Goal: Information Seeking & Learning: Learn about a topic

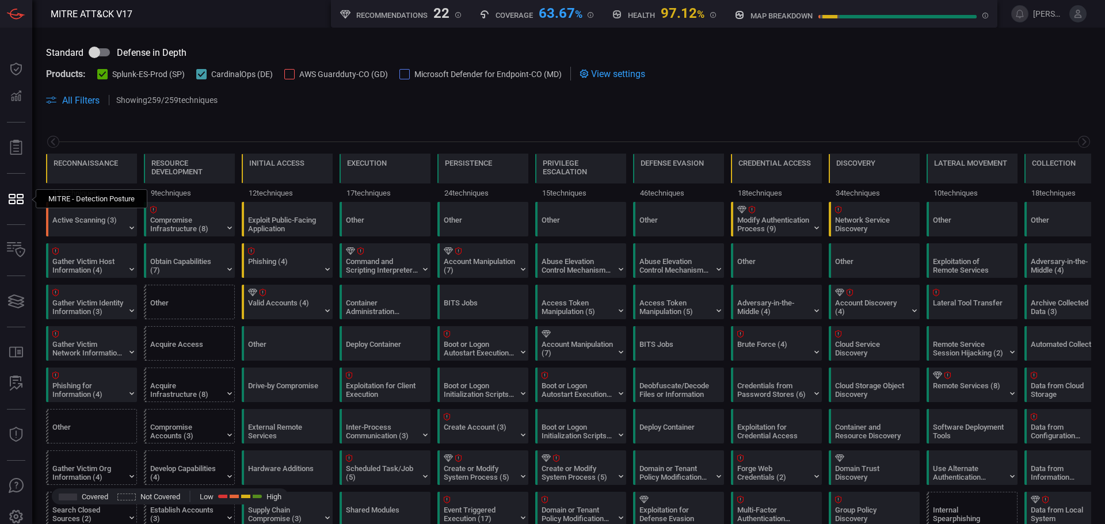
scroll to position [0, 151]
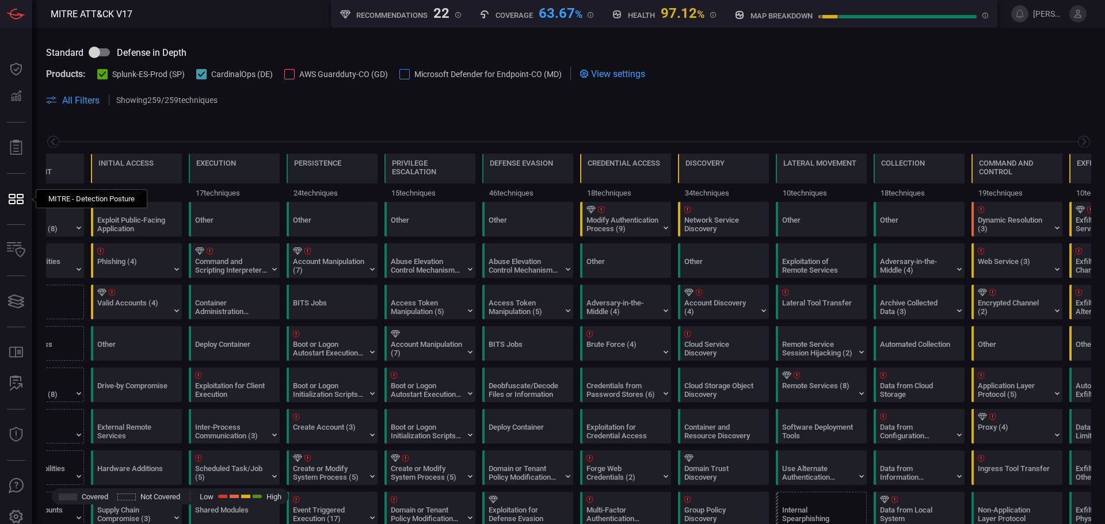
click at [299, 73] on span "AWS Guardduty-CO (GD)" at bounding box center [343, 74] width 89 height 9
click at [400, 75] on div at bounding box center [405, 74] width 10 height 10
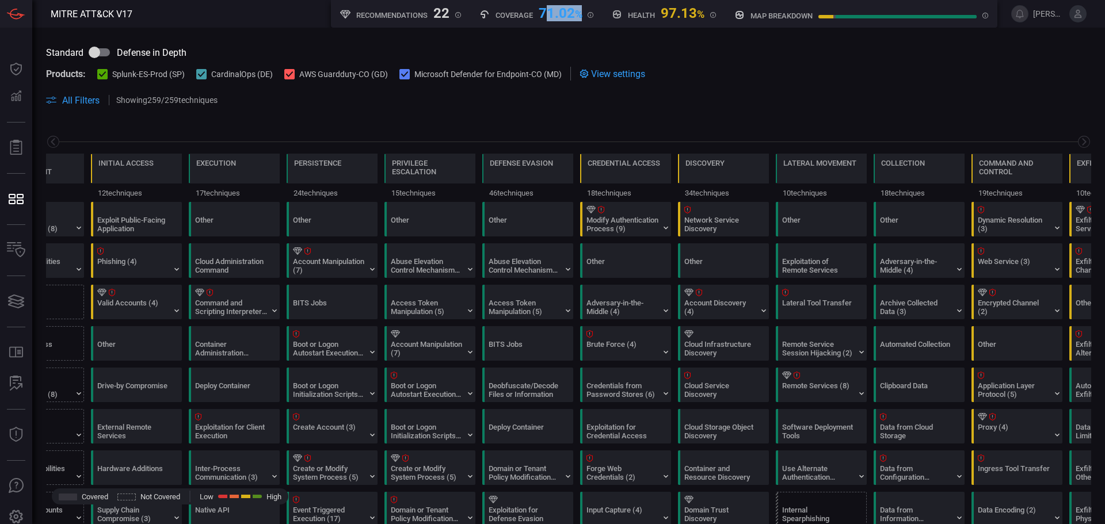
drag, startPoint x: 546, startPoint y: 16, endPoint x: 594, endPoint y: 18, distance: 48.4
click at [594, 18] on div "Coverage 71.02 %" at bounding box center [536, 14] width 133 height 28
click at [542, 27] on div "Coverage 71.02 %" at bounding box center [536, 14] width 133 height 28
drag, startPoint x: 538, startPoint y: 16, endPoint x: 573, endPoint y: 17, distance: 34.5
click at [573, 17] on div "71.02 %" at bounding box center [561, 12] width 44 height 14
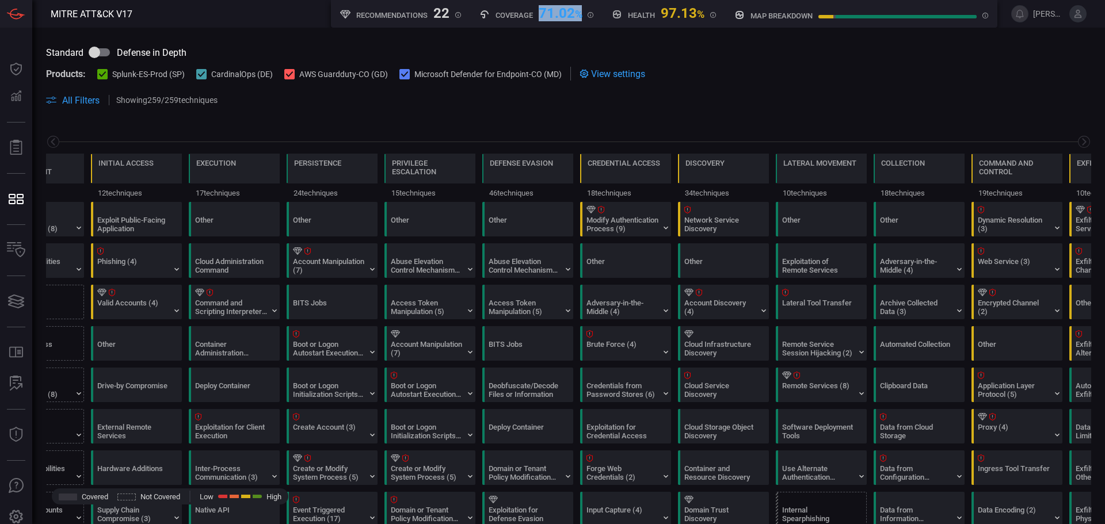
drag, startPoint x: 581, startPoint y: 17, endPoint x: 535, endPoint y: 14, distance: 46.1
click at [535, 14] on div "Coverage 71.02 %" at bounding box center [537, 12] width 115 height 14
click at [552, 17] on div "71.02 %" at bounding box center [561, 12] width 44 height 14
drag, startPoint x: 661, startPoint y: 15, endPoint x: 703, endPoint y: 14, distance: 42.0
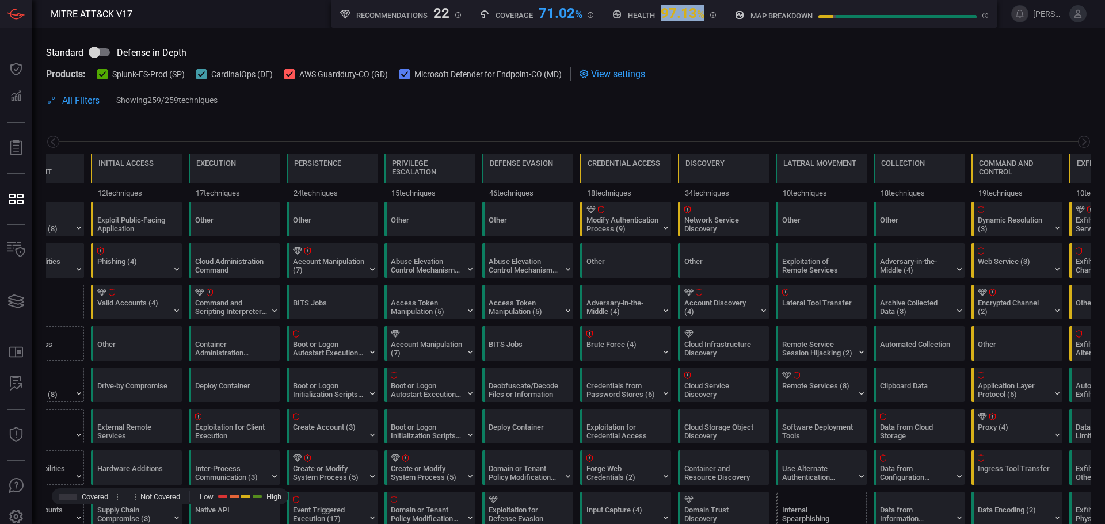
click at [703, 14] on div "97.13 %" at bounding box center [683, 12] width 44 height 14
drag, startPoint x: 537, startPoint y: 16, endPoint x: 578, endPoint y: 13, distance: 40.9
click at [578, 13] on div "71.02 %" at bounding box center [561, 12] width 44 height 14
click at [565, 10] on div "71.02 %" at bounding box center [561, 12] width 44 height 14
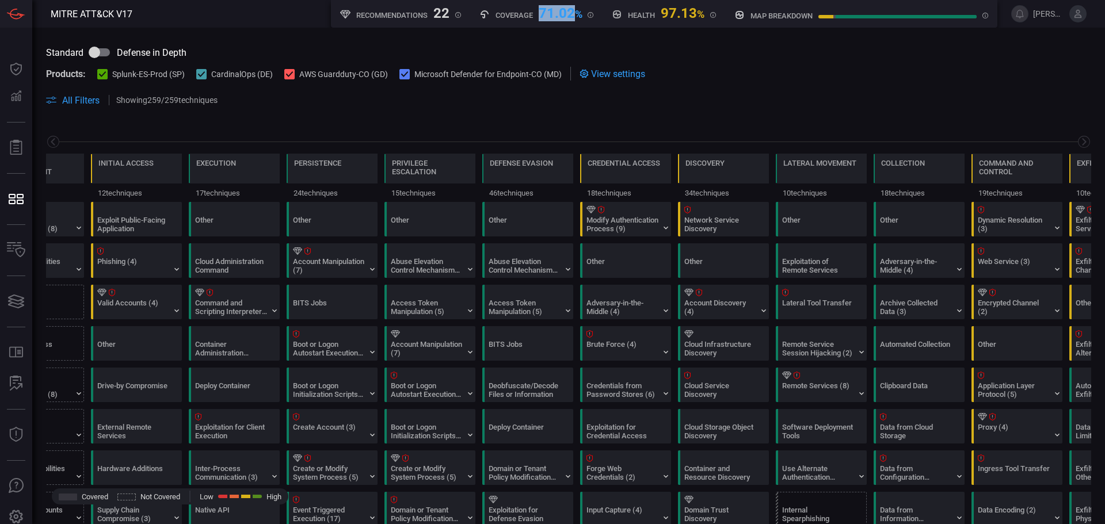
click at [535, 12] on div "Coverage 71.02 % MITRE ATT&CK techniques coverage by rules" at bounding box center [537, 12] width 115 height 14
drag, startPoint x: 539, startPoint y: 14, endPoint x: 585, endPoint y: 16, distance: 46.1
click at [585, 16] on div "Coverage 71.02 % MITRE ATT&CK techniques coverage by rules" at bounding box center [537, 12] width 115 height 14
click at [374, 269] on icon at bounding box center [372, 269] width 5 height 3
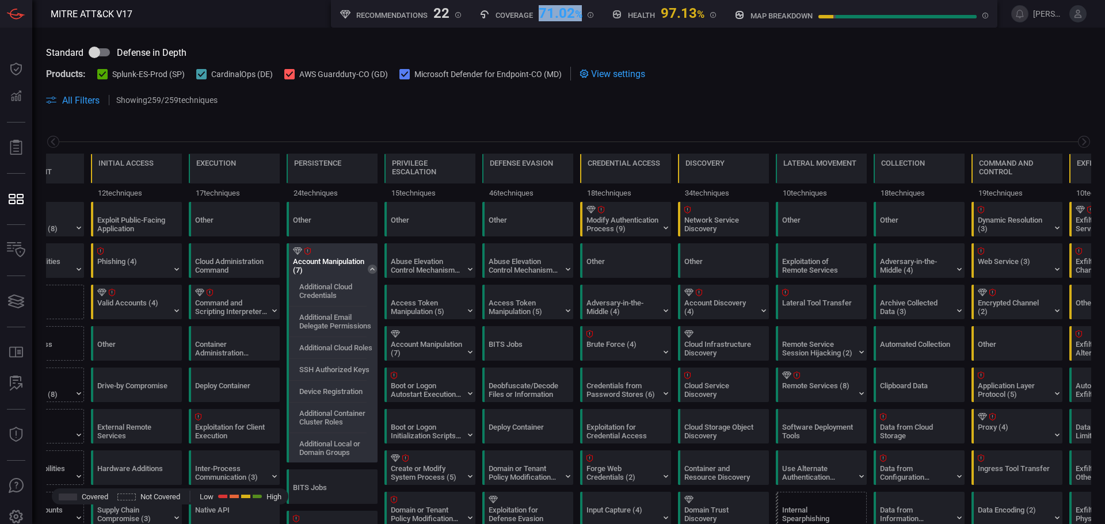
click at [374, 269] on icon at bounding box center [372, 269] width 9 height 9
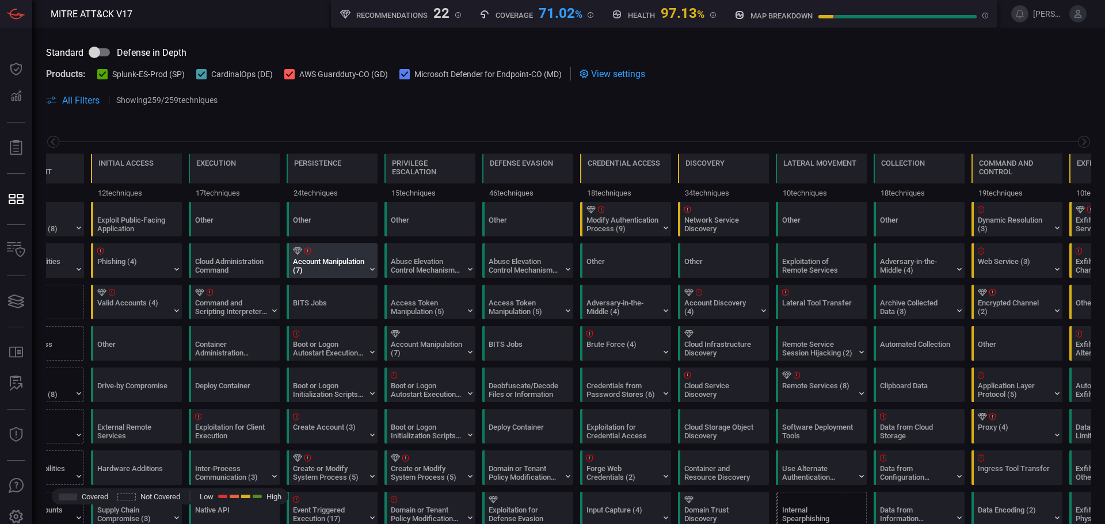
click at [355, 253] on div at bounding box center [334, 251] width 83 height 7
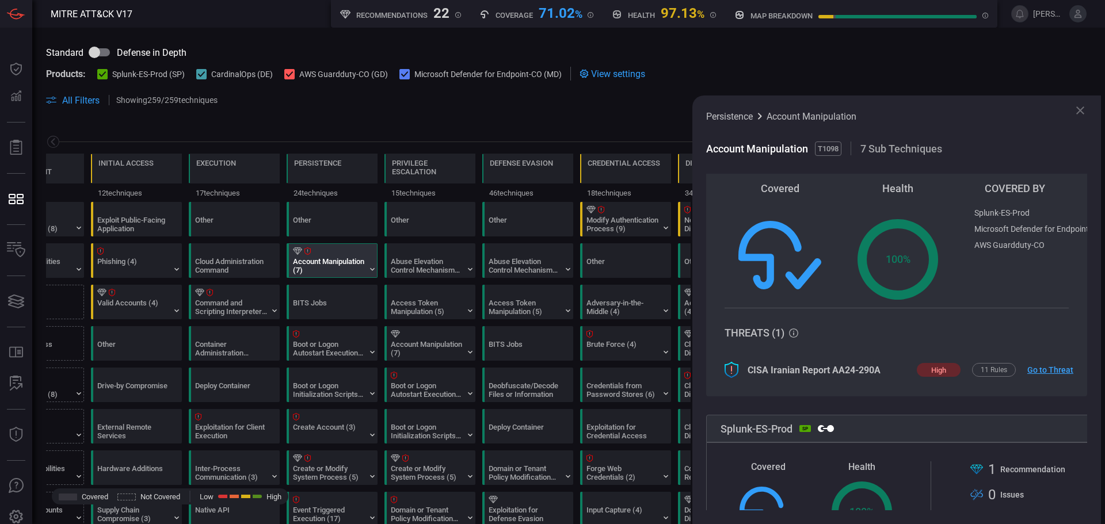
scroll to position [115, 0]
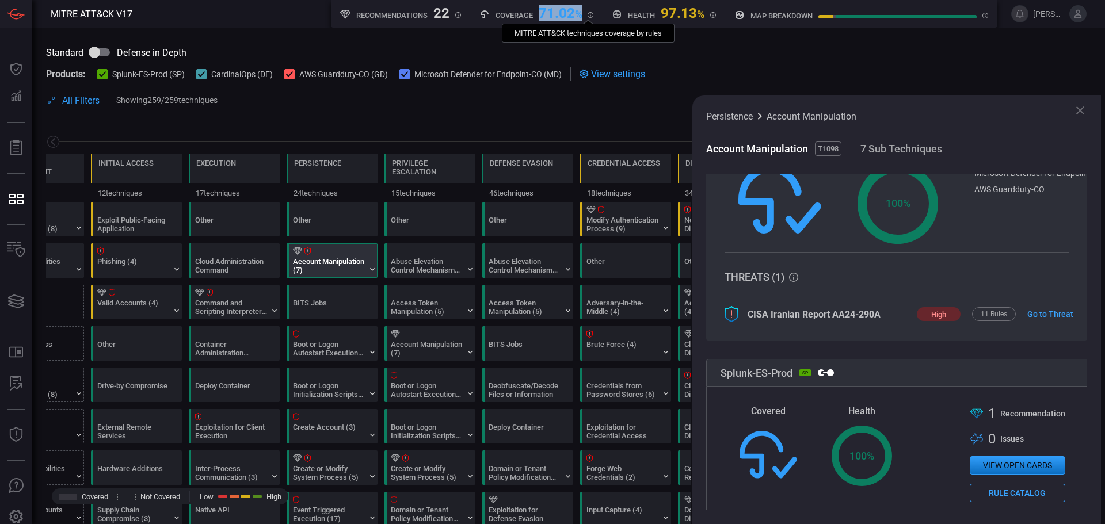
drag, startPoint x: 539, startPoint y: 14, endPoint x: 590, endPoint y: 14, distance: 51.2
click at [590, 14] on div "Coverage 71.02 % MITRE ATT&CK techniques coverage by rules" at bounding box center [537, 12] width 115 height 14
click at [545, 16] on div "71.02 %" at bounding box center [561, 12] width 44 height 14
click at [559, 12] on div "71.02 %" at bounding box center [561, 12] width 44 height 14
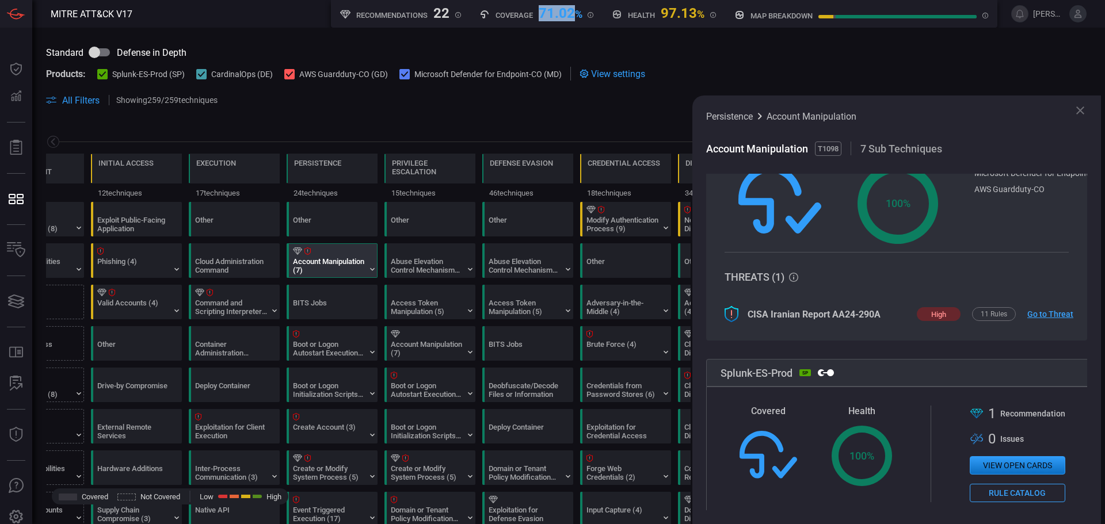
click at [559, 12] on div "71.02 %" at bounding box center [561, 12] width 44 height 14
click at [546, 18] on div "71.02 %" at bounding box center [561, 12] width 44 height 14
click at [541, 16] on div "71.02 %" at bounding box center [561, 12] width 44 height 14
drag, startPoint x: 540, startPoint y: 16, endPoint x: 583, endPoint y: 17, distance: 43.2
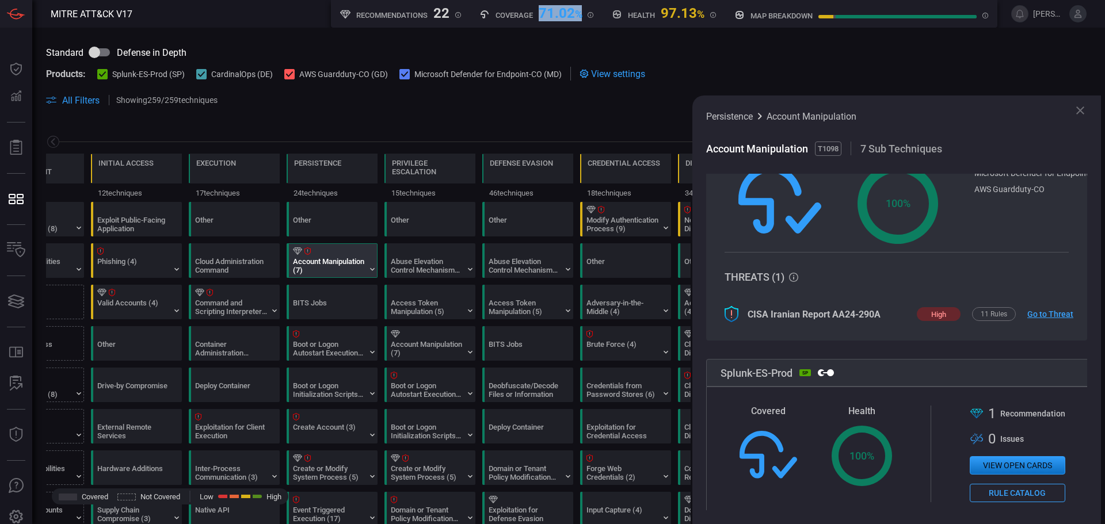
click at [583, 17] on div "Coverage 71.02 % MITRE ATT&CK techniques coverage by rules" at bounding box center [537, 12] width 115 height 14
click at [1086, 109] on icon at bounding box center [1081, 111] width 14 height 14
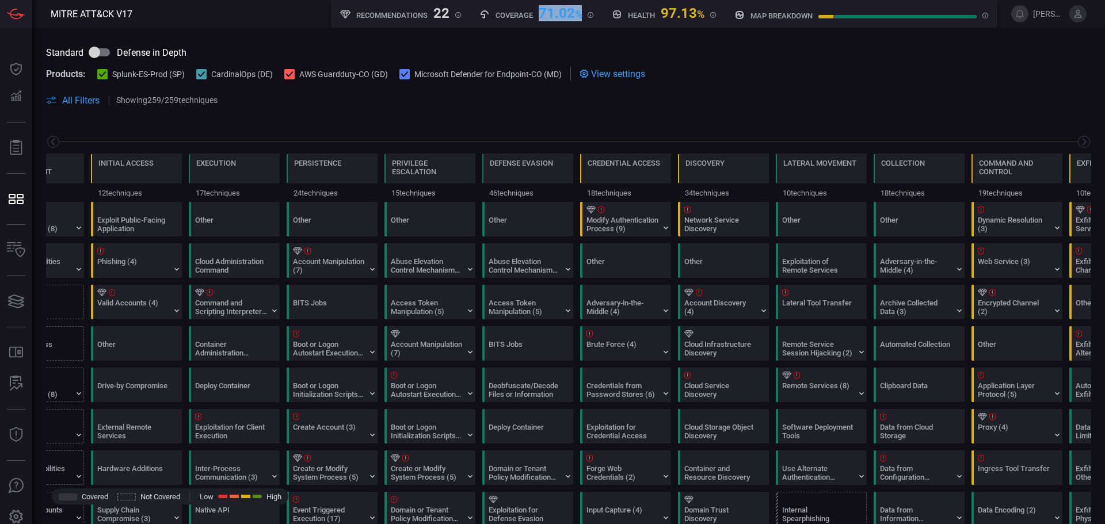
click at [550, 17] on div "71.02 %" at bounding box center [561, 12] width 44 height 14
click at [550, 18] on div "71.02 %" at bounding box center [561, 12] width 44 height 14
click at [543, 15] on div "71.02 %" at bounding box center [561, 12] width 44 height 14
drag, startPoint x: 537, startPoint y: 13, endPoint x: 566, endPoint y: 19, distance: 29.9
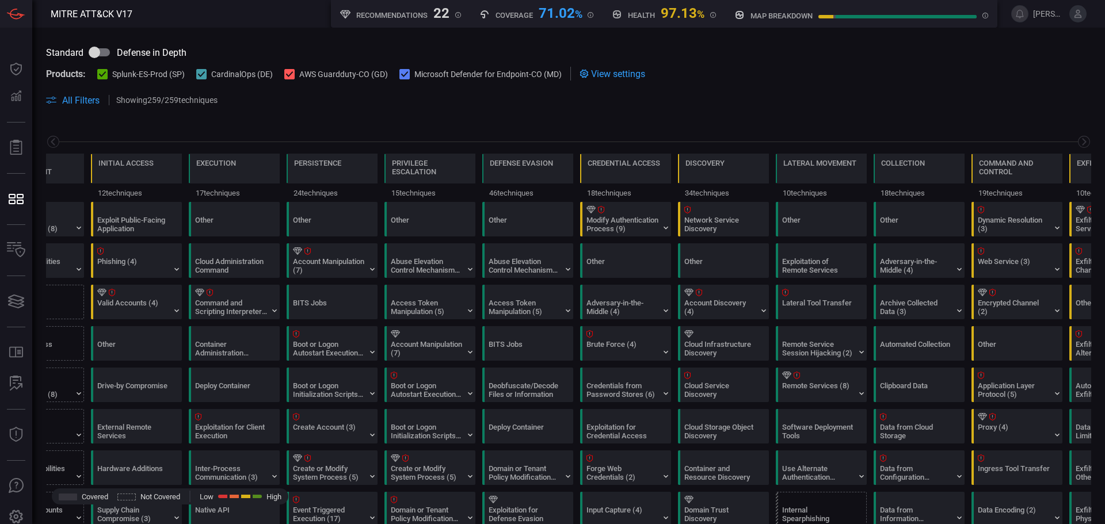
click at [583, 13] on div "Coverage 71.02 % MITRE ATT&CK techniques coverage by rules" at bounding box center [537, 12] width 115 height 14
click at [554, 17] on div "71.02 %" at bounding box center [561, 12] width 44 height 14
drag, startPoint x: 541, startPoint y: 14, endPoint x: 579, endPoint y: 14, distance: 38.0
click at [579, 14] on div "71.02 %" at bounding box center [561, 12] width 44 height 14
drag, startPoint x: 659, startPoint y: 13, endPoint x: 701, endPoint y: 12, distance: 41.5
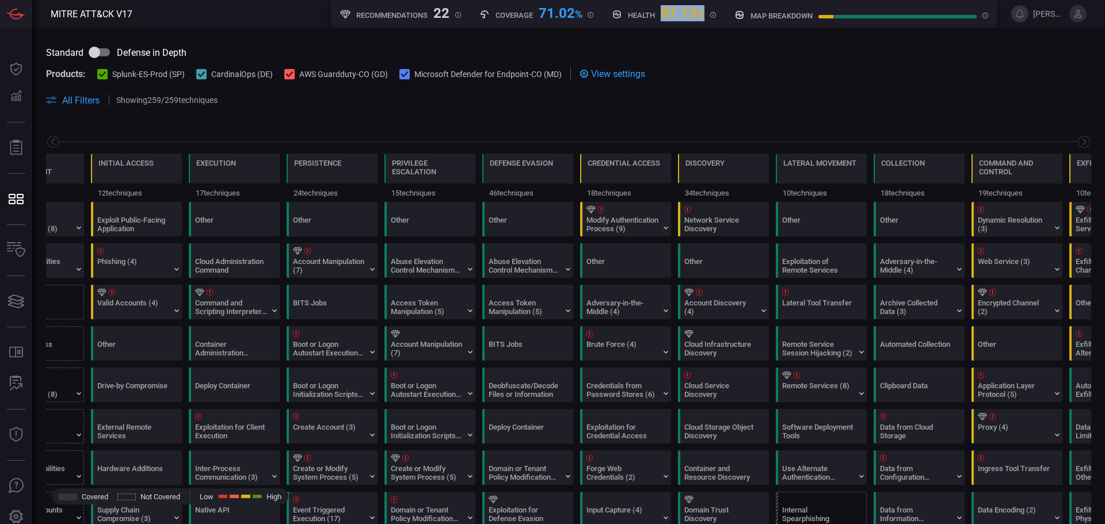
click at [701, 12] on div "Health 97.13 %" at bounding box center [664, 12] width 104 height 14
click at [429, 40] on div "Standard Defense in Depth Products: Splunk-ES-Prod (SP) CardinalOps (DE) AWS Gu…" at bounding box center [568, 74] width 1073 height 93
click at [481, 16] on icon at bounding box center [485, 14] width 10 height 10
drag, startPoint x: 537, startPoint y: 11, endPoint x: 577, endPoint y: 14, distance: 41.0
click at [577, 14] on div "Coverage 71.02 % MITRE ATT&CK techniques coverage by rules" at bounding box center [537, 12] width 115 height 14
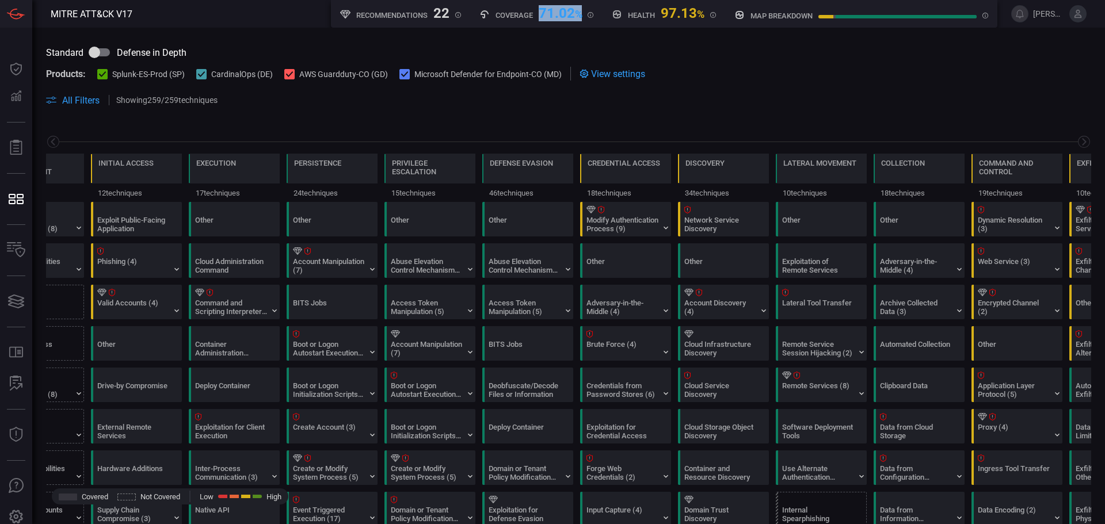
click at [550, 19] on div "71.02 %" at bounding box center [561, 12] width 44 height 14
click at [542, 18] on div "71.02 %" at bounding box center [561, 12] width 44 height 14
click at [536, 17] on div "Coverage 71.02 % MITRE ATT&CK techniques coverage by rules" at bounding box center [537, 12] width 115 height 14
click at [541, 16] on div "71.02 %" at bounding box center [561, 12] width 44 height 14
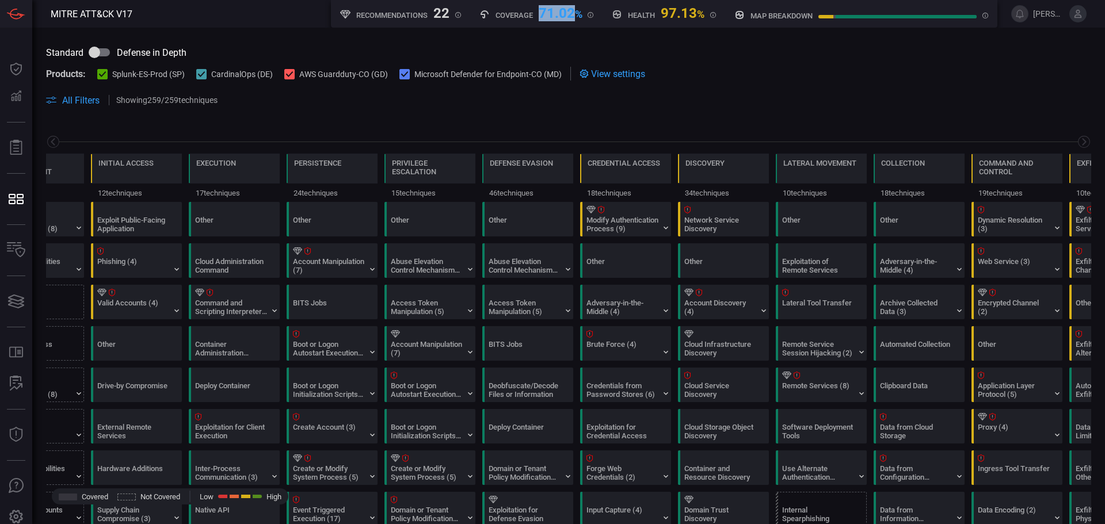
drag, startPoint x: 541, startPoint y: 16, endPoint x: 547, endPoint y: 21, distance: 9.0
click at [541, 16] on div "71.02 %" at bounding box center [561, 12] width 44 height 14
click at [570, 19] on div "71.02 %" at bounding box center [561, 12] width 44 height 14
click at [576, 23] on div "Coverage 71.02 % MITRE ATT&CK techniques coverage by rules" at bounding box center [536, 14] width 133 height 28
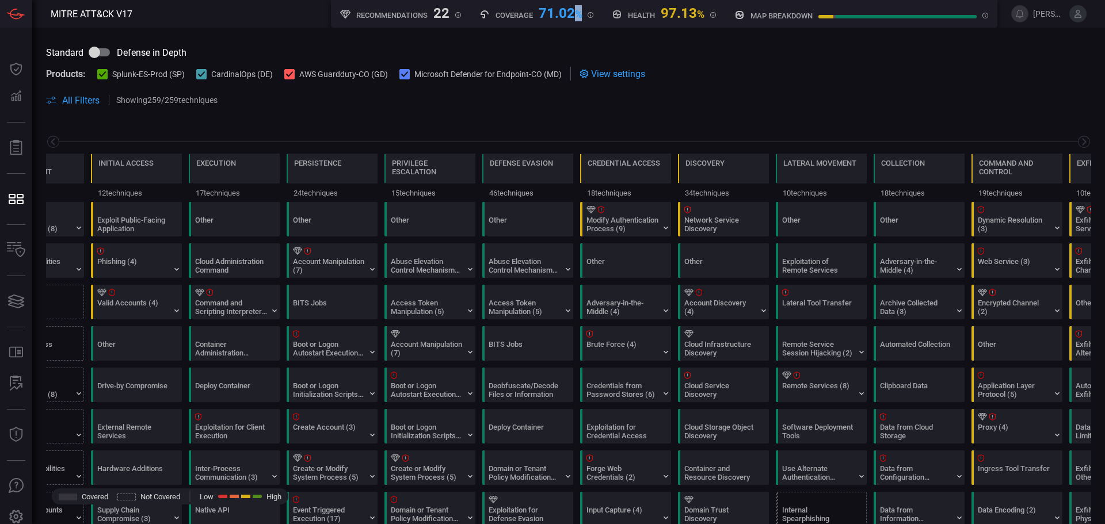
click at [576, 23] on div "Coverage 71.02 % MITRE ATT&CK techniques coverage by rules" at bounding box center [536, 14] width 133 height 28
